Goal: Information Seeking & Learning: Understand process/instructions

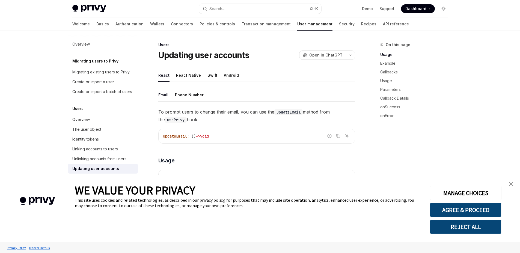
type textarea "*"
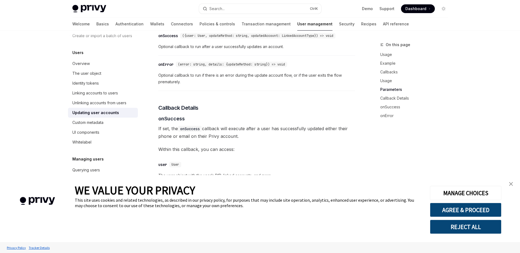
scroll to position [623, 0]
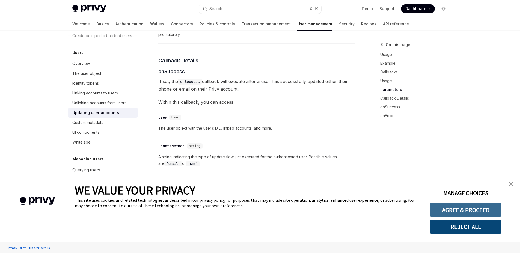
click at [456, 214] on button "AGREE & PROCEED" at bounding box center [466, 210] width 72 height 14
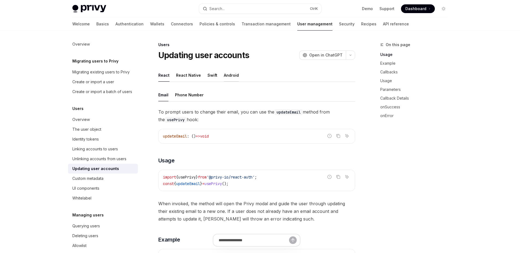
click at [224, 78] on div "Android" at bounding box center [231, 75] width 15 height 13
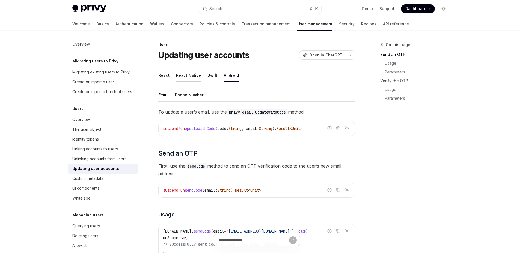
click at [186, 78] on div "React Native" at bounding box center [188, 75] width 25 height 13
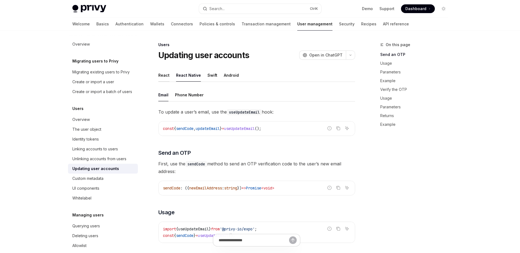
click at [158, 76] on div "React" at bounding box center [163, 75] width 11 height 13
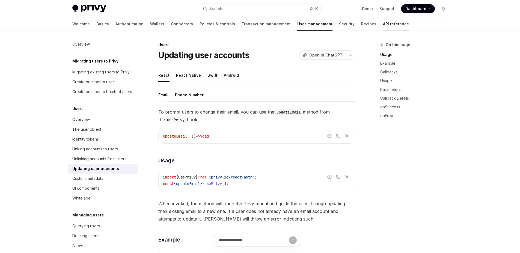
click at [383, 28] on link "API reference" at bounding box center [396, 23] width 26 height 13
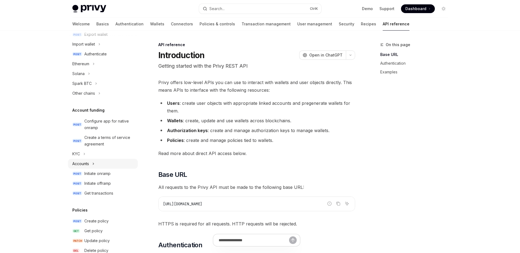
scroll to position [164, 0]
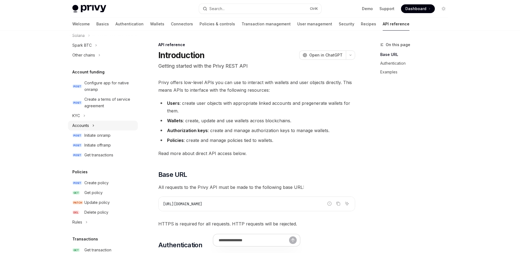
click at [96, 127] on button "Accounts" at bounding box center [103, 126] width 70 height 10
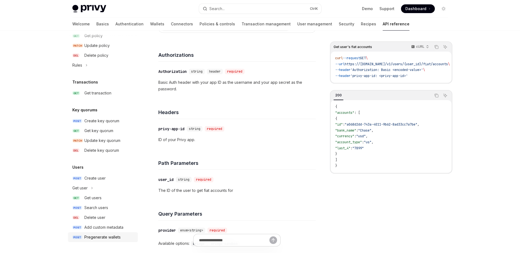
scroll to position [98, 0]
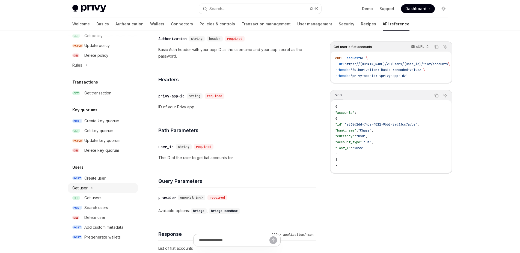
click at [91, 190] on icon "Toggle Get user section" at bounding box center [92, 188] width 2 height 7
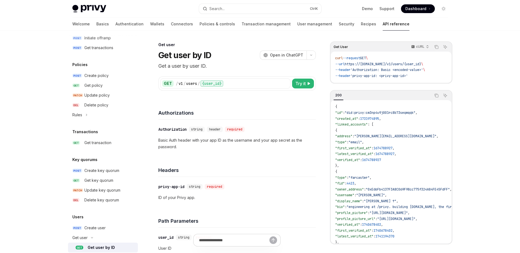
scroll to position [295, 0]
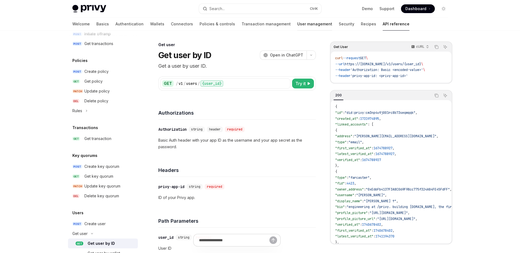
click at [299, 27] on link "User management" at bounding box center [314, 23] width 35 height 13
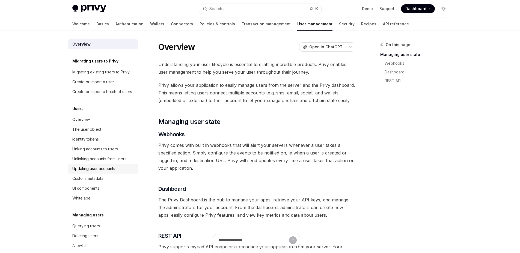
click at [104, 172] on div "Updating user accounts" at bounding box center [93, 168] width 43 height 7
type textarea "*"
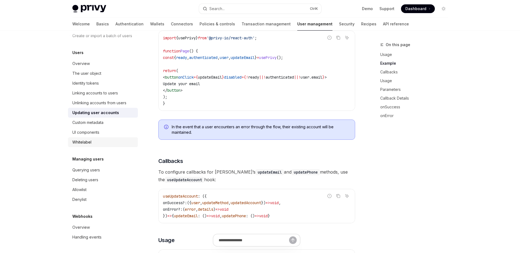
scroll to position [229, 0]
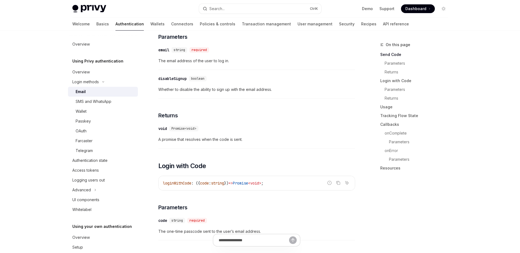
scroll to position [262, 0]
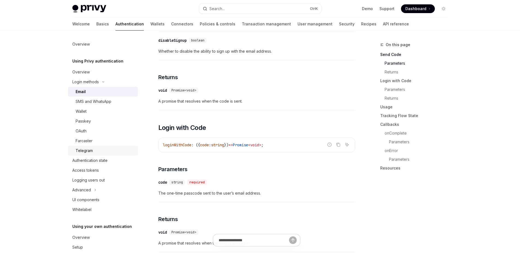
click at [101, 149] on div "Telegram" at bounding box center [105, 150] width 59 height 7
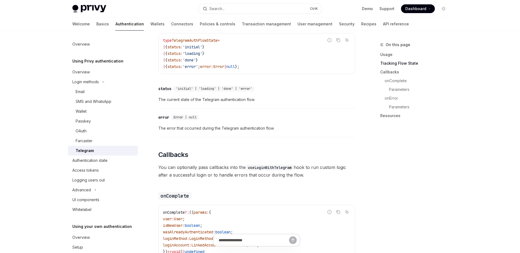
scroll to position [459, 0]
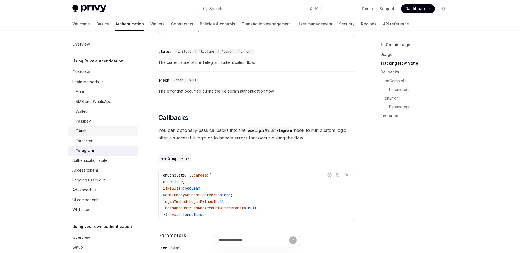
click at [91, 132] on div "OAuth" at bounding box center [105, 131] width 59 height 7
type textarea "*"
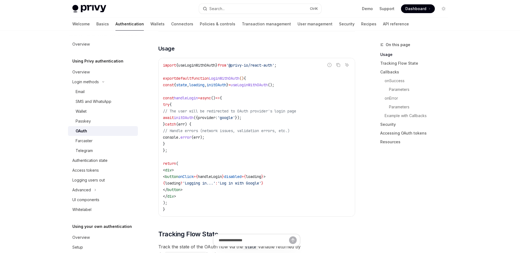
scroll to position [328, 0]
